Goal: Find contact information: Find contact information

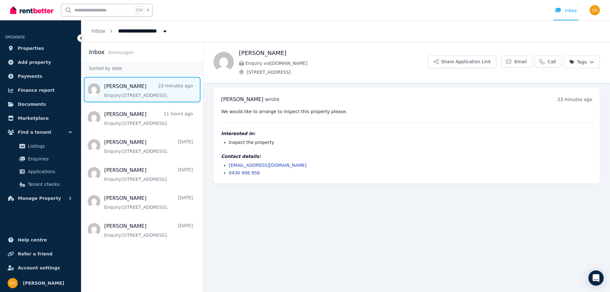
click at [129, 88] on span "Message list" at bounding box center [142, 89] width 122 height 25
drag, startPoint x: 297, startPoint y: 112, endPoint x: 318, endPoint y: 112, distance: 21.3
click at [315, 112] on pre "We would like to arrange to inspect this property please." at bounding box center [406, 111] width 371 height 6
click at [318, 112] on pre "We would like to arrange to inspect this property please." at bounding box center [406, 111] width 371 height 6
click at [33, 156] on span "Enquiries" at bounding box center [49, 159] width 43 height 8
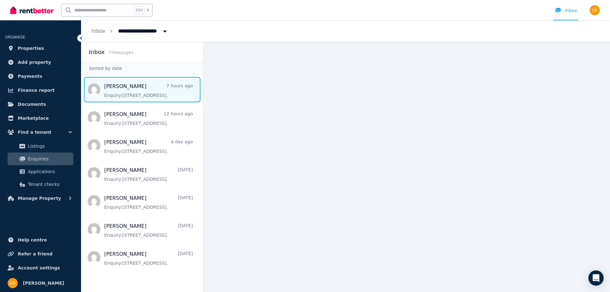
click at [118, 91] on span "Message list" at bounding box center [142, 89] width 122 height 25
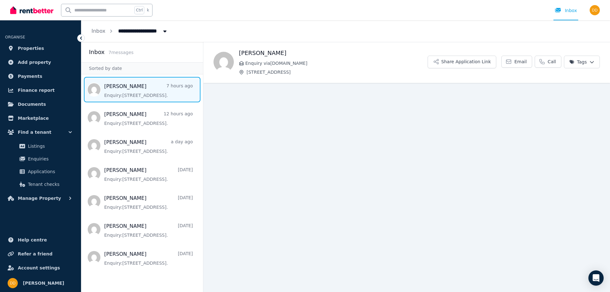
click at [149, 90] on span "Message list" at bounding box center [142, 89] width 122 height 25
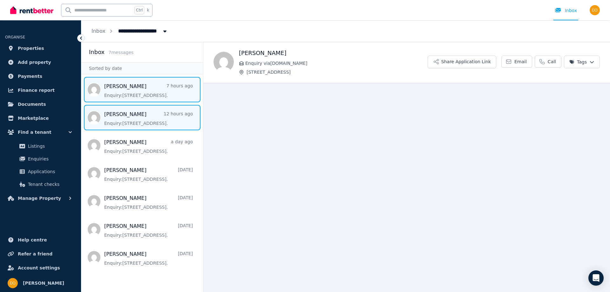
click at [149, 111] on span "Message list" at bounding box center [142, 117] width 122 height 25
click at [133, 86] on span "Message list" at bounding box center [142, 89] width 122 height 25
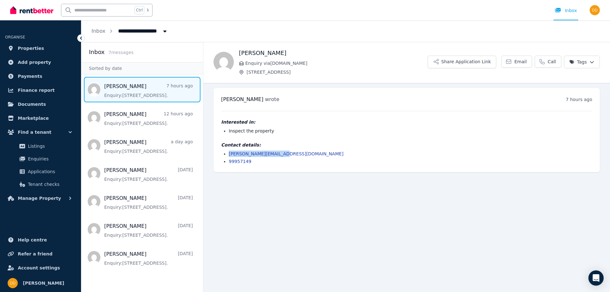
drag, startPoint x: 283, startPoint y: 154, endPoint x: 229, endPoint y: 154, distance: 54.3
click at [229, 154] on li "[PERSON_NAME][EMAIL_ADDRESS][DOMAIN_NAME]" at bounding box center [411, 154] width 364 height 6
copy link "[PERSON_NAME][EMAIL_ADDRESS][DOMAIN_NAME]"
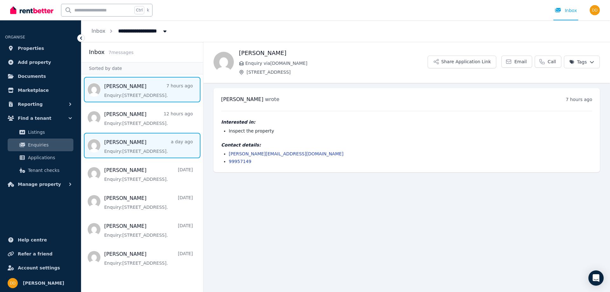
click at [119, 147] on span "Message list" at bounding box center [142, 145] width 122 height 25
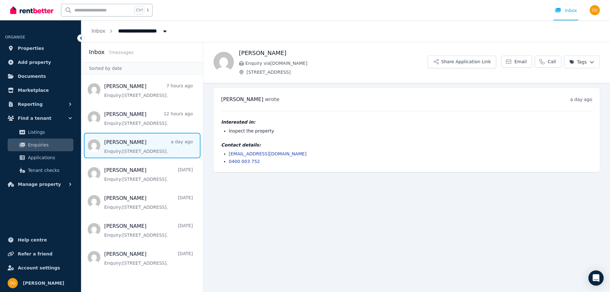
click at [119, 145] on span "Message list" at bounding box center [142, 145] width 122 height 25
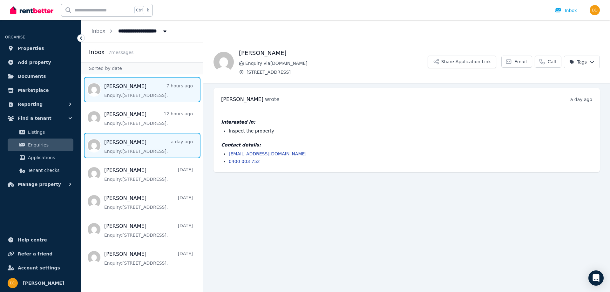
click at [116, 95] on span "Message list" at bounding box center [142, 89] width 122 height 25
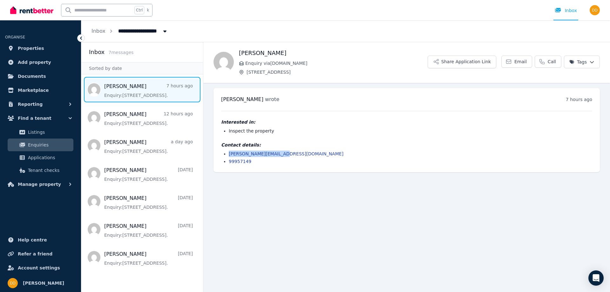
drag, startPoint x: 284, startPoint y: 151, endPoint x: 228, endPoint y: 154, distance: 56.3
click at [228, 154] on ul "[PERSON_NAME][EMAIL_ADDRESS][DOMAIN_NAME] 99957149" at bounding box center [406, 158] width 371 height 14
copy link "[PERSON_NAME][EMAIL_ADDRESS][DOMAIN_NAME]"
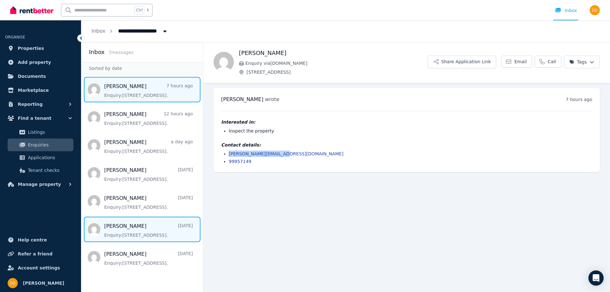
click at [126, 229] on span "Message list" at bounding box center [142, 229] width 122 height 25
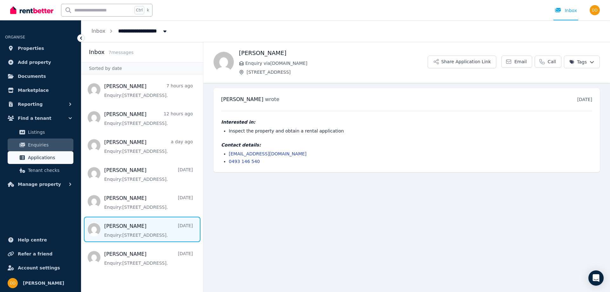
click at [42, 158] on span "Applications" at bounding box center [49, 158] width 43 height 8
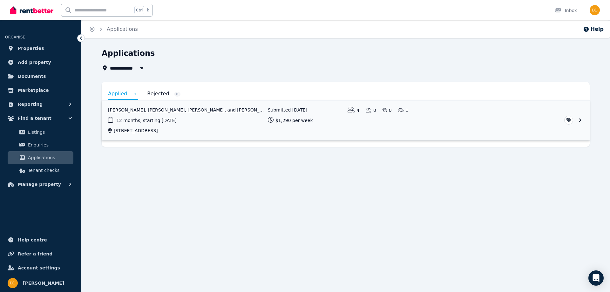
click at [136, 110] on link "View application: Emily Gill, Isaac Patterson, Molly Maclean, and Zahna Kassim" at bounding box center [346, 120] width 488 height 40
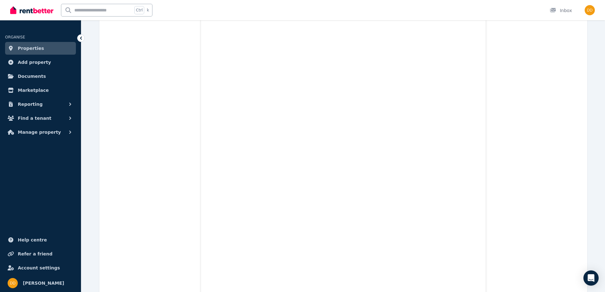
scroll to position [3629, 0]
